Goal: Task Accomplishment & Management: Manage account settings

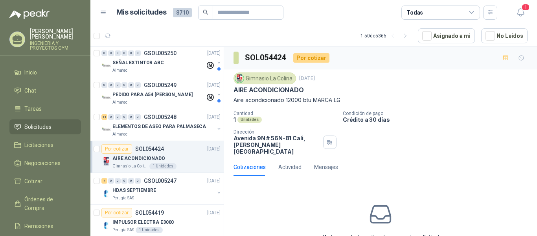
scroll to position [133, 0]
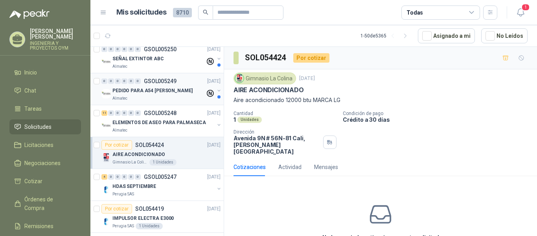
click at [175, 95] on div "PEDIDO PARA A54 [PERSON_NAME]" at bounding box center [158, 90] width 93 height 9
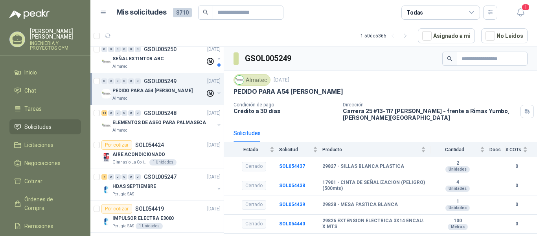
scroll to position [99, 0]
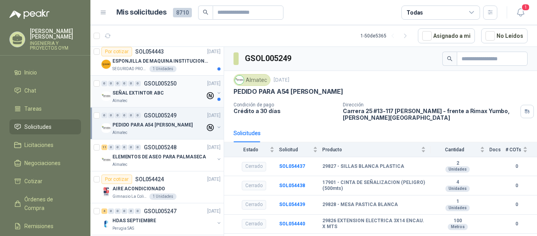
click at [157, 91] on p "SEÑAL EXTINTOR ABC" at bounding box center [138, 92] width 52 height 7
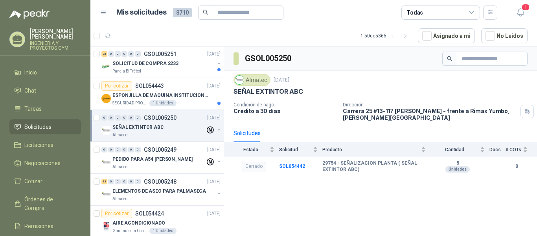
scroll to position [58, 0]
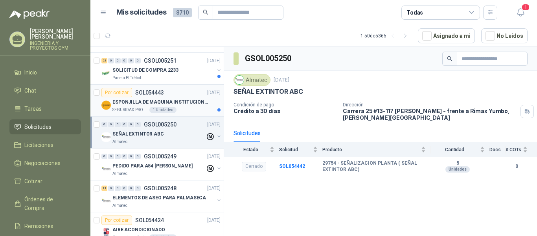
click at [188, 107] on div "SEGURIDAD PROVISER LTDA 1 Unidades" at bounding box center [166, 110] width 108 height 6
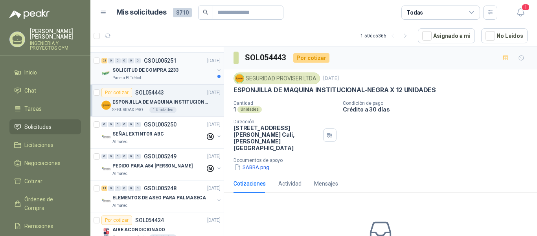
click at [178, 68] on div "SOLICITUD DE COMPRA 2233" at bounding box center [163, 69] width 102 height 9
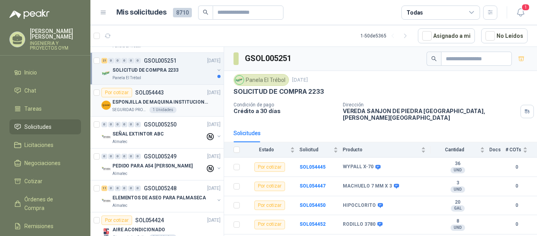
click at [164, 101] on p "ESPONJILLA DE MAQUINA INSTITUCIONAL-NEGRA X 12 UNIDADES" at bounding box center [161, 101] width 98 height 7
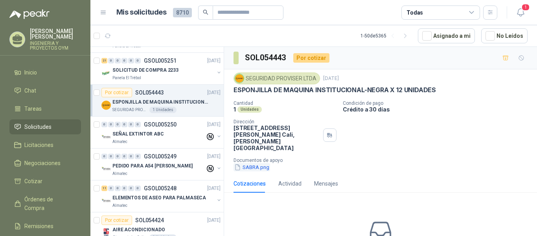
click at [260, 163] on button "SABRA.png" at bounding box center [252, 167] width 37 height 8
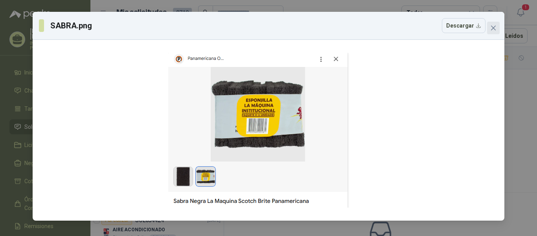
click at [493, 30] on icon "close" at bounding box center [493, 28] width 6 height 6
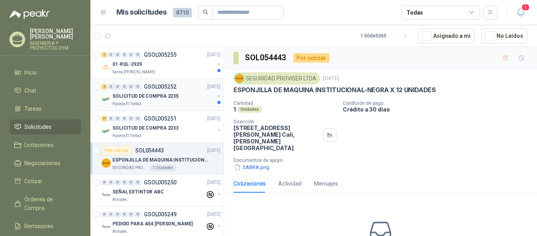
click at [167, 99] on p "SOLICITUD DE COMPRA 2235" at bounding box center [145, 95] width 66 height 7
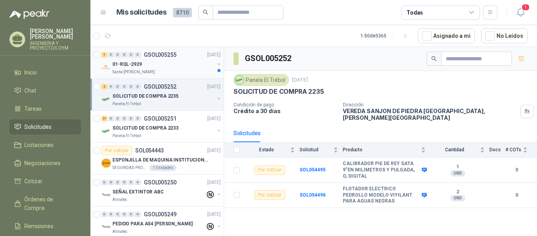
click at [175, 66] on div "01-RQL-2929" at bounding box center [163, 63] width 102 height 9
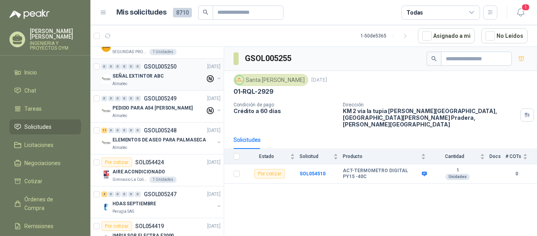
scroll to position [119, 0]
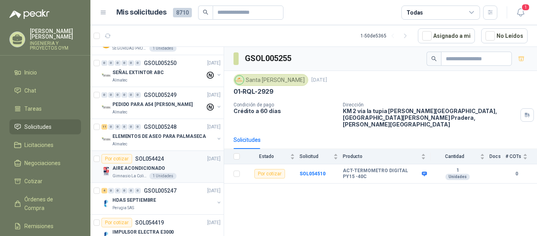
click at [149, 172] on div "AIRE ACONDICIONADO" at bounding box center [166, 167] width 108 height 9
